Goal: Information Seeking & Learning: Learn about a topic

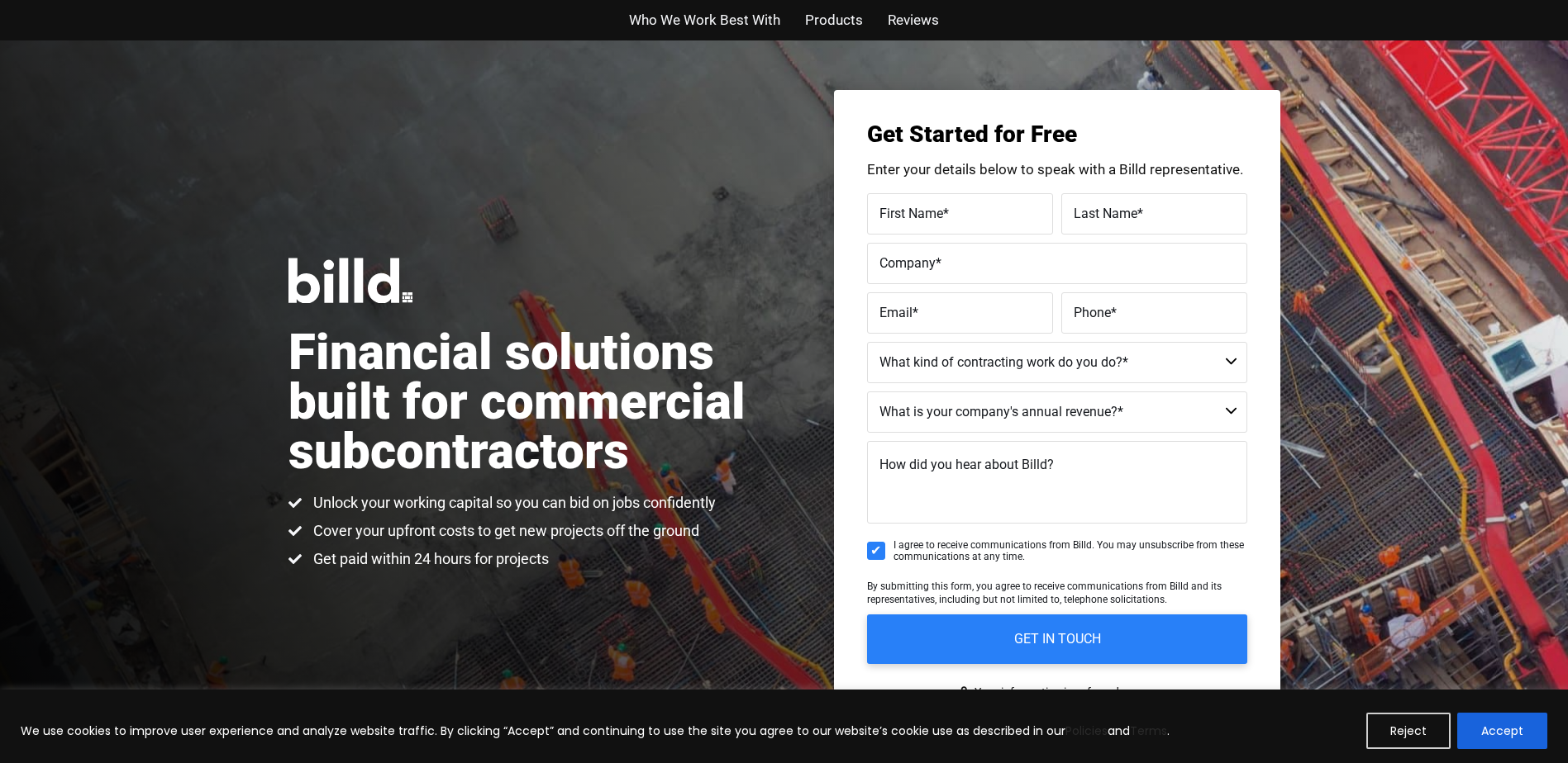
click at [786, 200] on div "Financial solutions built for commercial subcontractors Unlock your working cap…" at bounding box center [784, 414] width 1568 height 747
click at [99, 85] on div "Financial solutions built for commercial subcontractors Unlock your working cap…" at bounding box center [784, 414] width 1568 height 747
click at [95, 105] on div "Financial solutions built for commercial subcontractors Unlock your working cap…" at bounding box center [784, 414] width 1568 height 747
click at [109, 103] on div "Financial solutions built for commercial subcontractors Unlock your working cap…" at bounding box center [784, 414] width 1568 height 747
click at [102, 83] on div "Financial solutions built for commercial subcontractors Unlock your working cap…" at bounding box center [784, 414] width 1568 height 747
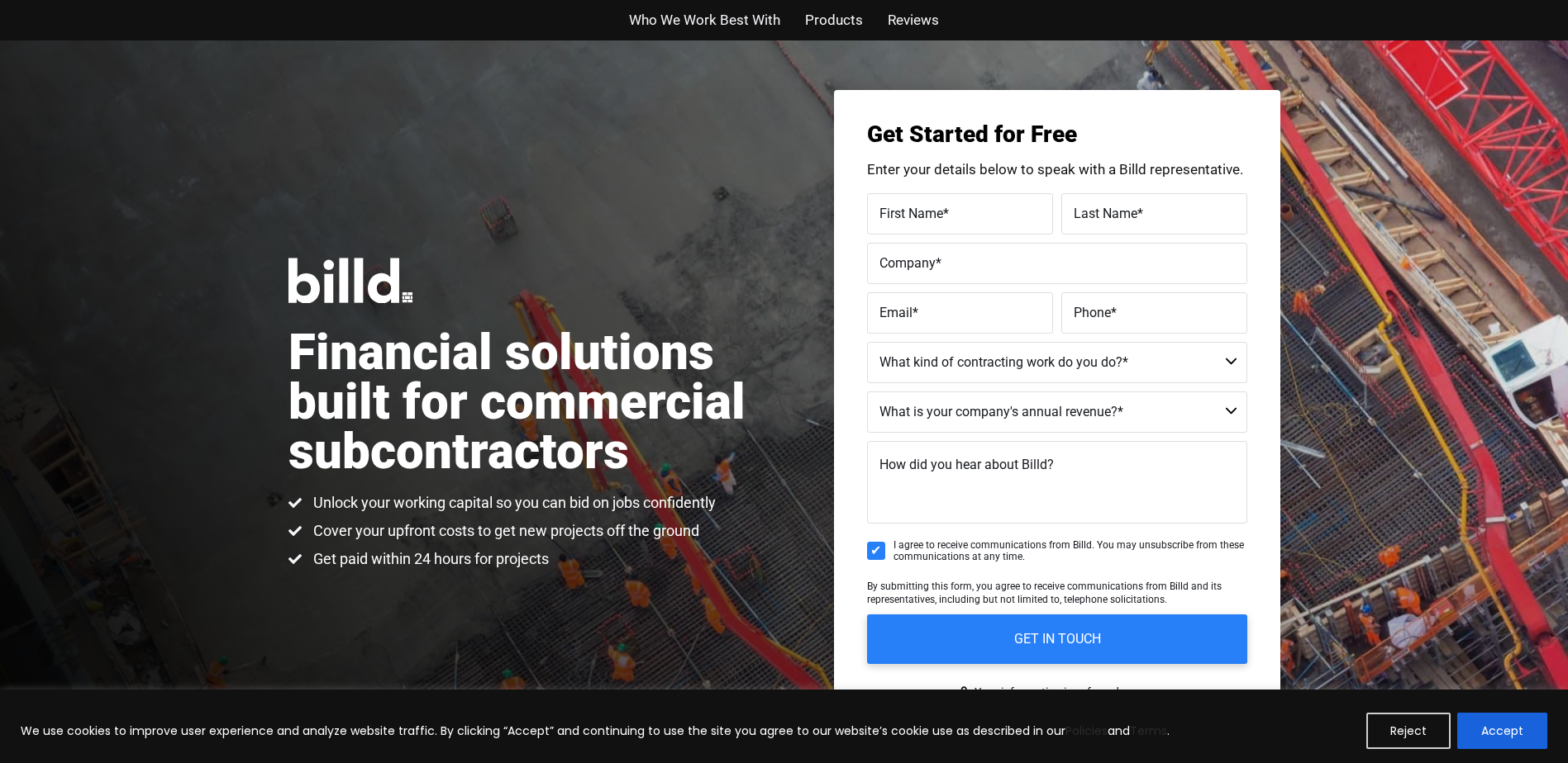
click at [94, 85] on div "Financial solutions built for commercial subcontractors Unlock your working cap…" at bounding box center [784, 414] width 1568 height 747
click at [17, 31] on div "Who We Work Best With Products Reviews" at bounding box center [784, 20] width 1568 height 41
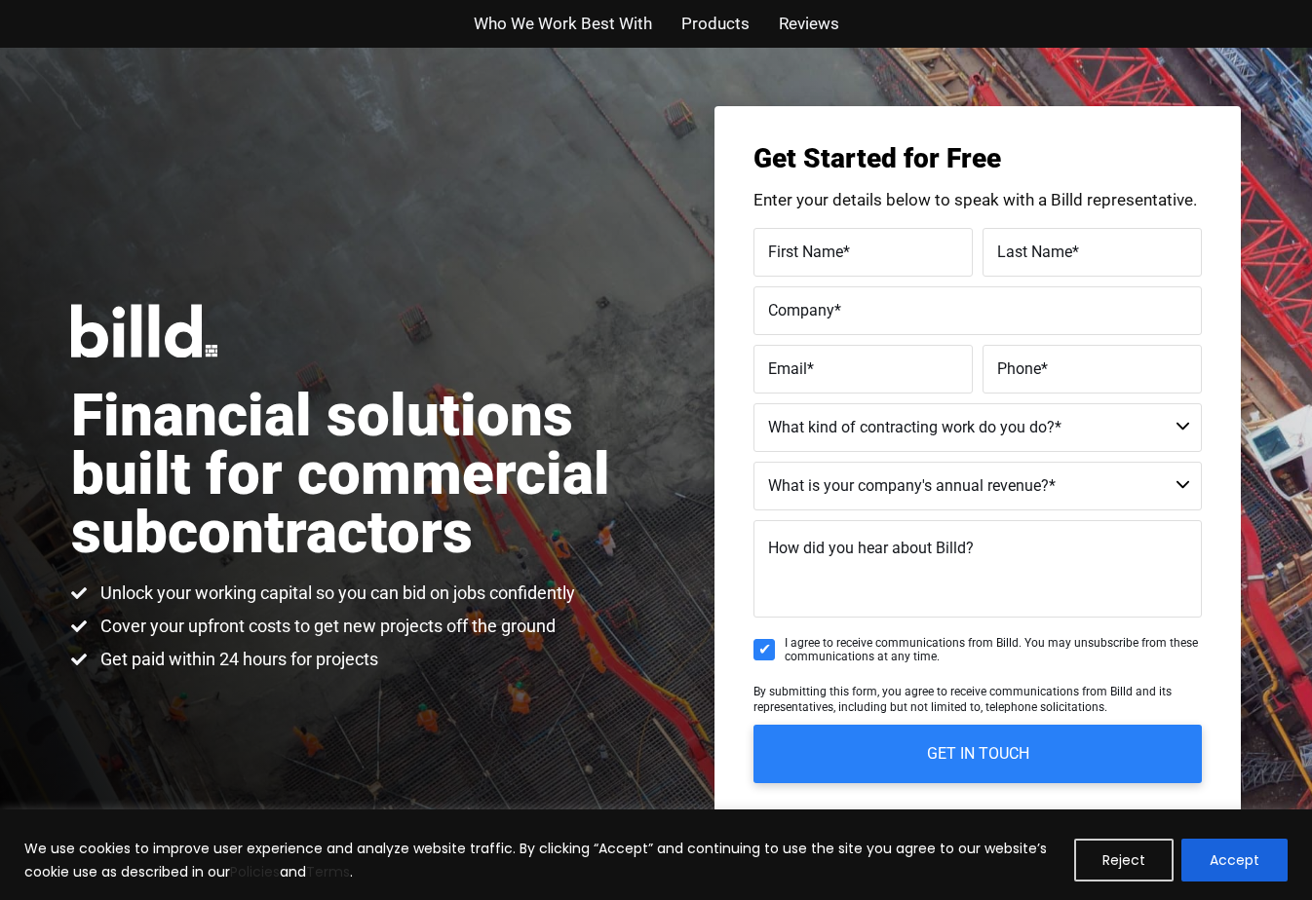
click at [216, 791] on div "Financial solutions built for commercial subcontractors Unlock your working cap…" at bounding box center [656, 488] width 1312 height 881
click at [112, 55] on div "Financial solutions built for commercial subcontractors Unlock your working cap…" at bounding box center [656, 488] width 1312 height 881
click at [293, 369] on div "Financial solutions built for commercial subcontractors Unlock your working cap…" at bounding box center [363, 487] width 585 height 367
click at [921, 390] on input "Email *" at bounding box center [862, 369] width 219 height 49
click at [111, 100] on div "Financial solutions built for commercial subcontractors Unlock your working cap…" at bounding box center [656, 488] width 1312 height 881
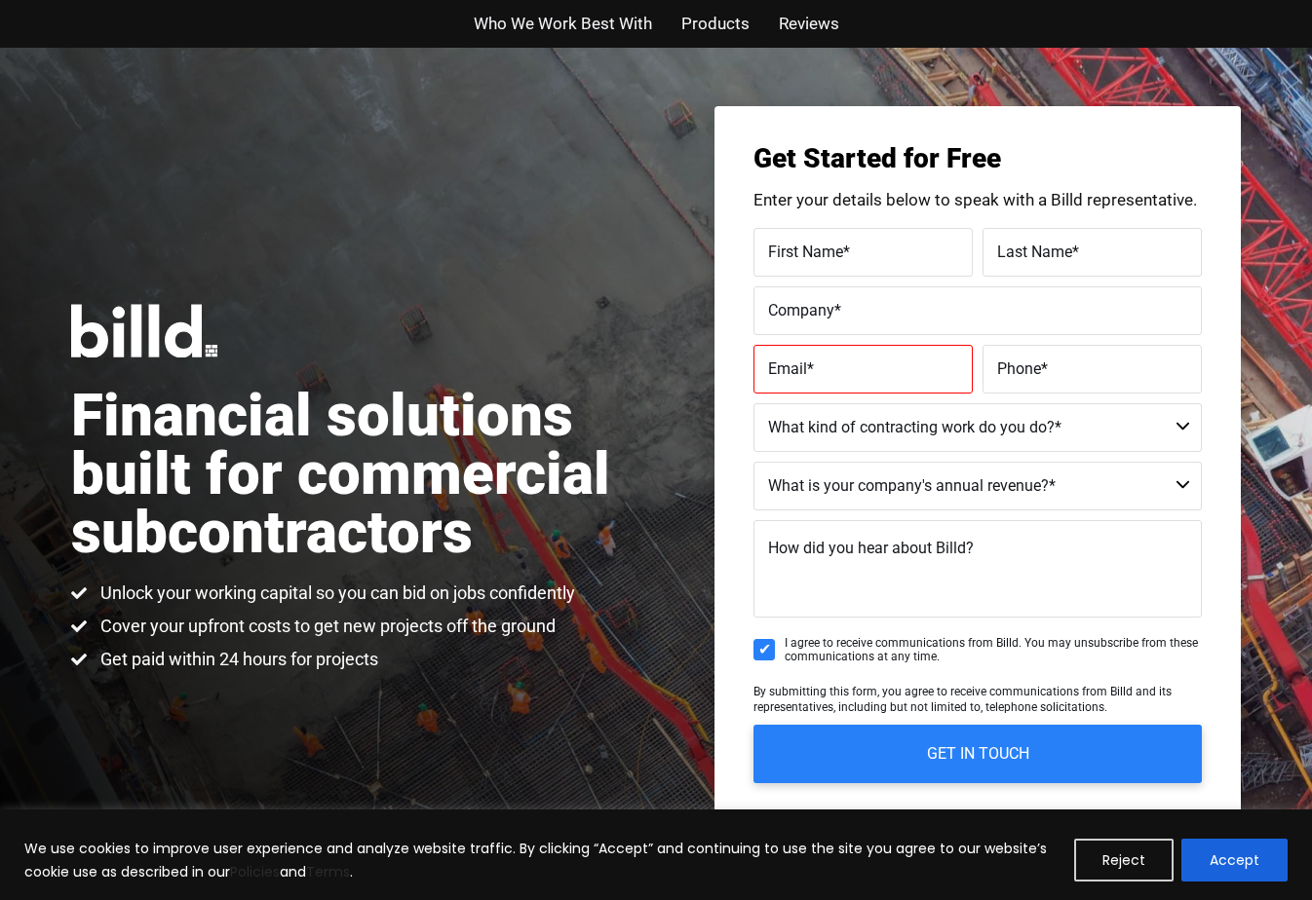
click at [420, 99] on div "Financial solutions built for commercial subcontractors Unlock your working cap…" at bounding box center [656, 488] width 1312 height 881
click at [112, 123] on div "Financial solutions built for commercial subcontractors Unlock your working cap…" at bounding box center [656, 488] width 1312 height 881
click at [127, 57] on div "Financial solutions built for commercial subcontractors Unlock your working cap…" at bounding box center [656, 488] width 1312 height 881
click at [407, 101] on div "Financial solutions built for commercial subcontractors Unlock your working cap…" at bounding box center [656, 488] width 1312 height 881
click at [112, 101] on div "Financial solutions built for commercial subcontractors Unlock your working cap…" at bounding box center [656, 488] width 1312 height 881
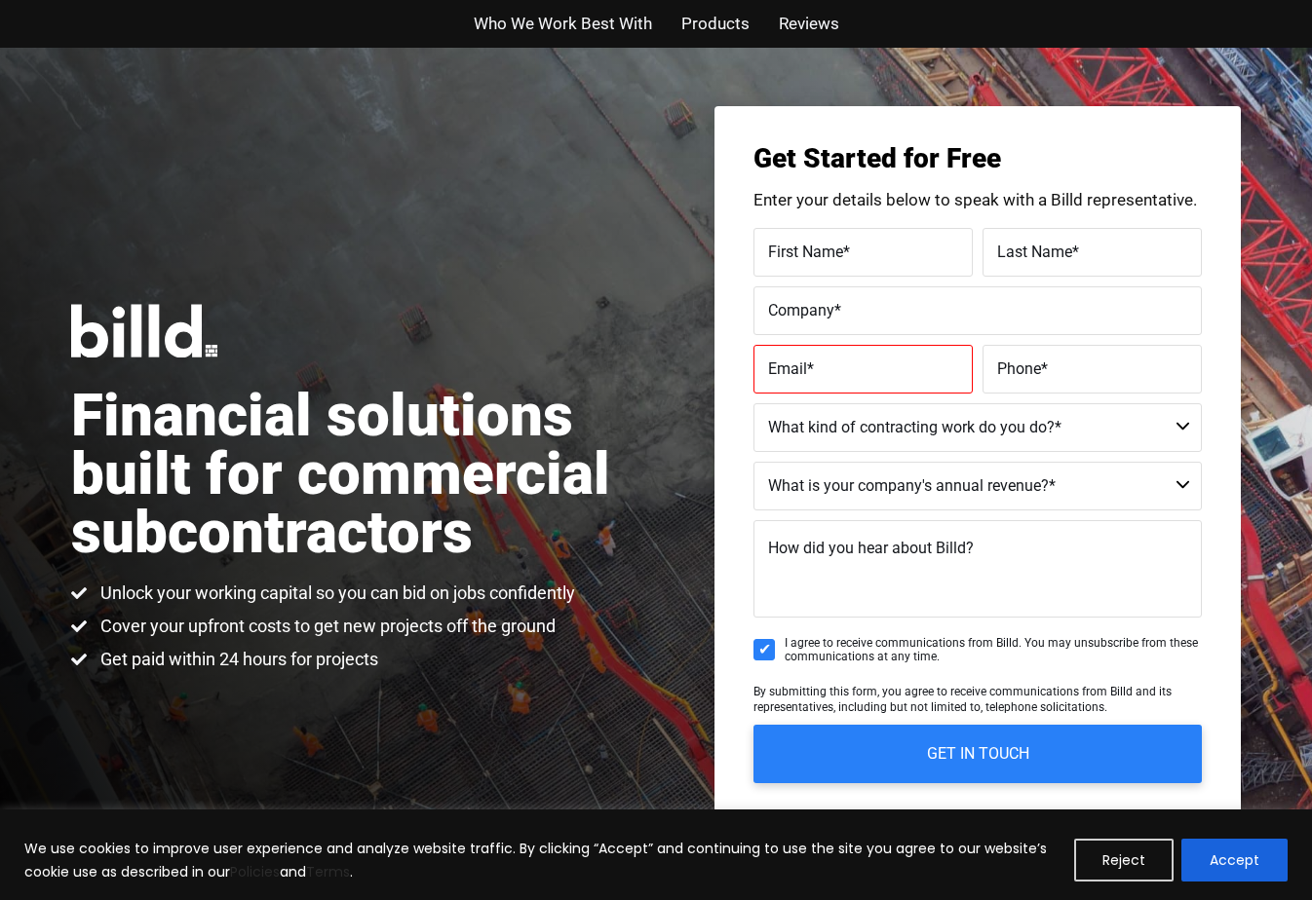
click at [111, 100] on div "Financial solutions built for commercial subcontractors Unlock your working cap…" at bounding box center [656, 488] width 1312 height 881
click at [120, 77] on div "Financial solutions built for commercial subcontractors Unlock your working cap…" at bounding box center [656, 488] width 1312 height 881
click at [298, 392] on h1 "Financial solutions built for commercial subcontractors" at bounding box center [363, 474] width 585 height 175
click at [919, 57] on div "Financial solutions built for commercial subcontractors Unlock your working cap…" at bounding box center [656, 488] width 1312 height 881
click at [901, 547] on span "How did you hear about Billd?" at bounding box center [871, 548] width 206 height 19
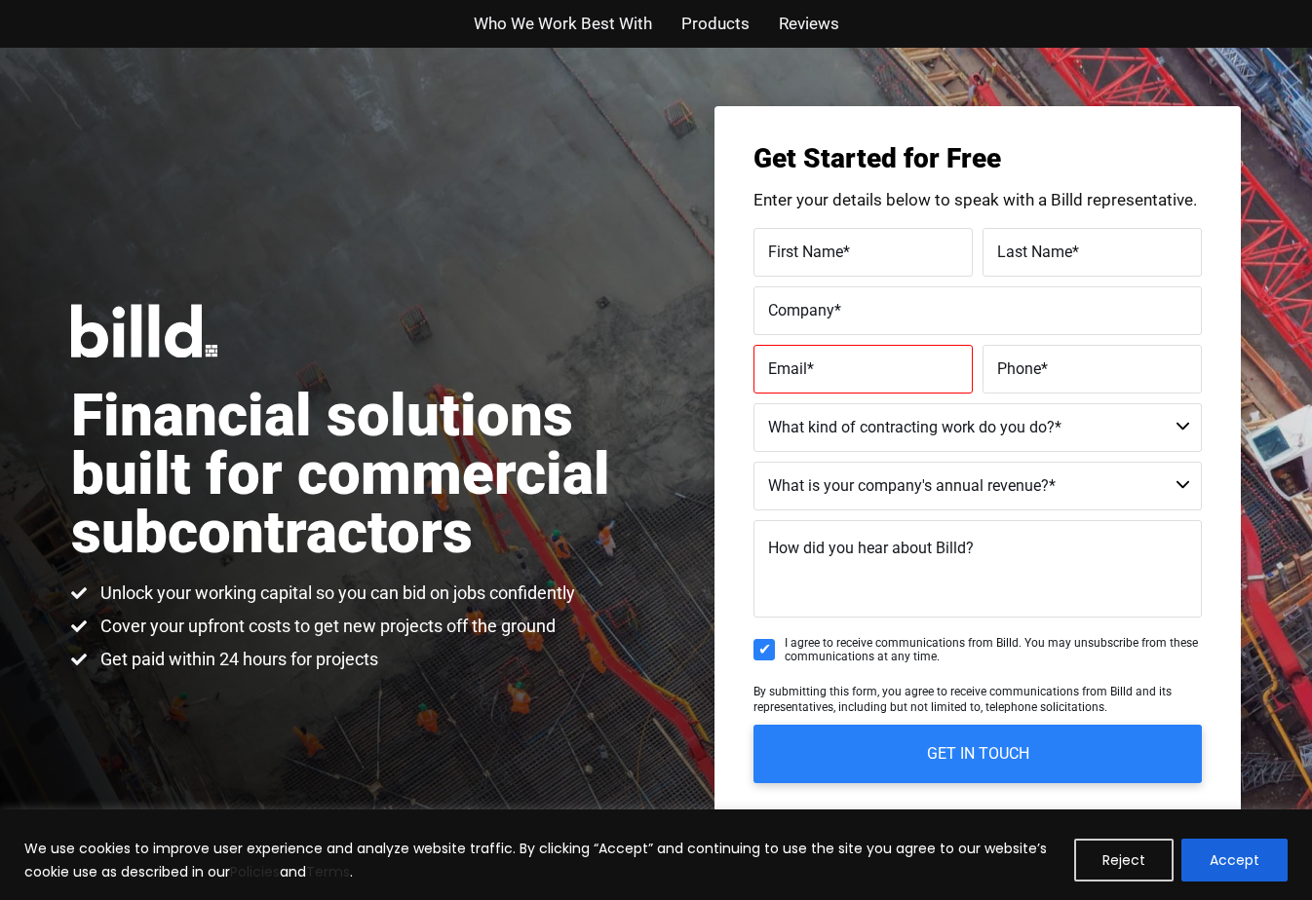
click at [901, 547] on textarea "How did you hear about Billd?" at bounding box center [977, 568] width 448 height 97
click at [764, 613] on textarea "How did you hear about Billd?" at bounding box center [977, 568] width 448 height 97
click at [112, 98] on div "Financial solutions built for commercial subcontractors Unlock your working cap…" at bounding box center [656, 488] width 1312 height 881
click at [407, 100] on div "Financial solutions built for commercial subcontractors Unlock your working cap…" at bounding box center [656, 488] width 1312 height 881
